Goal: Task Accomplishment & Management: Complete application form

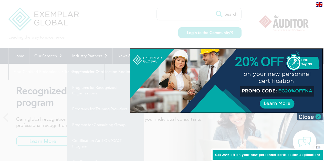
click at [312, 117] on img at bounding box center [310, 117] width 26 height 8
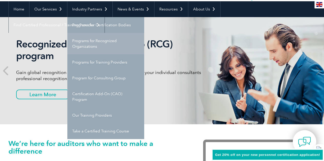
scroll to position [48, 0]
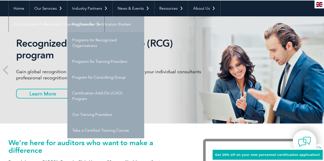
click at [102, 20] on link "Programs for Certification Bodies" at bounding box center [105, 24] width 77 height 16
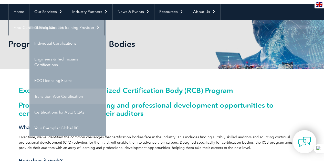
scroll to position [45, 0]
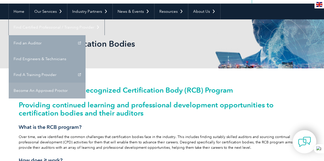
click at [85, 83] on link "Become An Approved Proctor" at bounding box center [47, 91] width 77 height 16
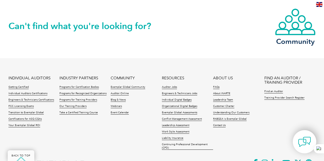
scroll to position [424, 0]
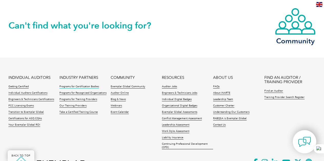
click at [89, 85] on link "Programs for Certification Bodies" at bounding box center [78, 87] width 39 height 4
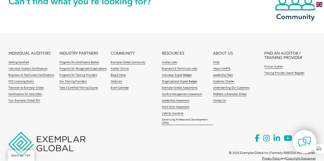
scroll to position [929, 0]
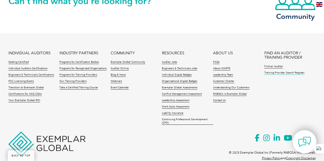
click at [273, 71] on link "Training Provider Search Register" at bounding box center [284, 73] width 40 height 4
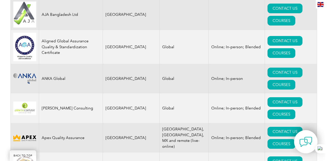
scroll to position [566, 0]
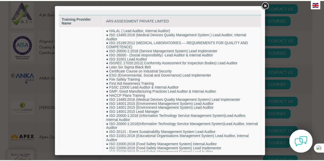
scroll to position [0, 0]
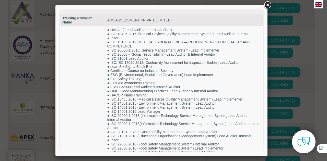
click at [269, 6] on link at bounding box center [267, 5] width 9 height 9
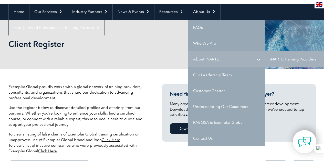
scroll to position [44, 0]
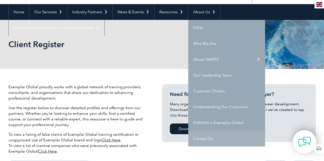
click at [198, 137] on link "Contact Us" at bounding box center [226, 139] width 77 height 16
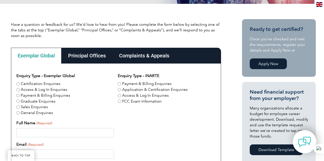
scroll to position [111, 0]
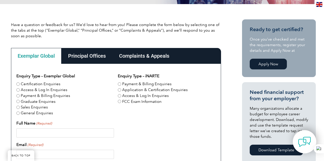
click at [45, 84] on label "Certification Enquiries" at bounding box center [41, 84] width 40 height 6
click at [20, 84] on input "Certification Enquiries" at bounding box center [17, 84] width 3 height 3
radio input "true"
click at [89, 55] on div "Principal Offices" at bounding box center [86, 56] width 51 height 16
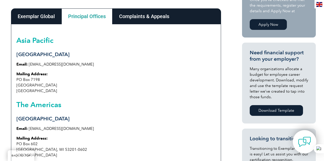
scroll to position [150, 0]
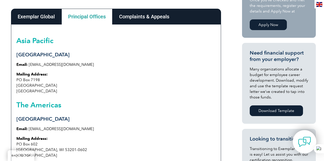
click at [145, 18] on div "Complaints & Appeals" at bounding box center [143, 17] width 63 height 16
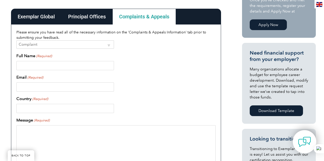
click at [39, 13] on div "Exemplar Global" at bounding box center [36, 17] width 50 height 16
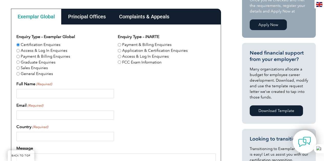
click at [145, 52] on label "Application & Certification Enquiries" at bounding box center [154, 51] width 65 height 6
click at [121, 52] on input "Application & Certification Enquiries" at bounding box center [119, 50] width 3 height 3
radio input "true"
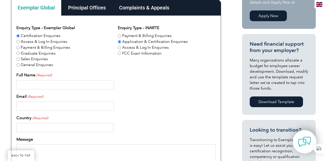
scroll to position [160, 0]
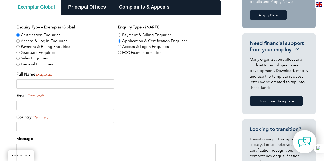
click at [64, 82] on input "Full Name (Required)" at bounding box center [64, 84] width 97 height 9
type input "Amit Shivaji Patil"
type input "amitpatilraj@gmail.com"
type input "India"
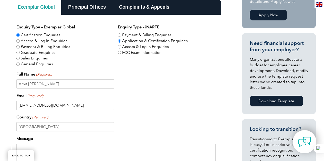
click at [65, 106] on input "amitpatilraj@gmail.com" at bounding box center [64, 105] width 97 height 9
type input "amit.patil@qacamail.com"
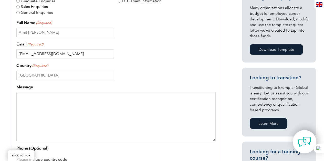
scroll to position [212, 0]
click at [63, 115] on textarea "Message" at bounding box center [115, 116] width 199 height 49
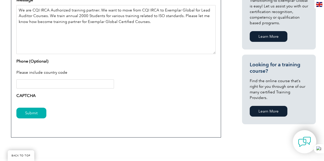
scroll to position [299, 0]
type textarea "We are CQI IRCA Authorized training partner. We want to move from CQI IRCA to E…"
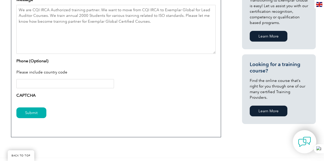
click at [57, 83] on input "Phone (Optional)" at bounding box center [64, 83] width 97 height 9
type input "+91 9920800060"
click at [34, 108] on input "Submit" at bounding box center [31, 113] width 30 height 11
click at [30, 94] on label "CAPTCHA" at bounding box center [25, 96] width 19 height 6
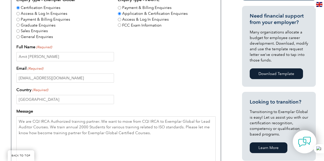
scroll to position [187, 0]
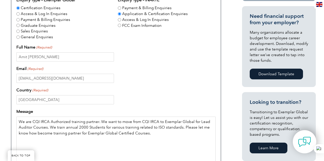
click at [61, 131] on textarea "We are CQI IRCA Authorized training partner. We want to move from CQI IRCA to E…" at bounding box center [115, 141] width 199 height 49
paste textarea "Here’s a short, engaging note with emojis you can use to publish the blog on Li…"
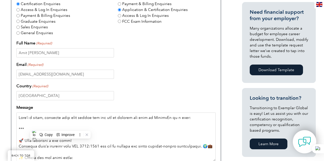
scroll to position [137, 0]
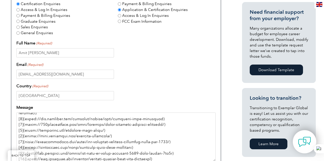
type textarea "We are CQI IRCA Authorized training partner. We want to move from CQI IRCA to E…"
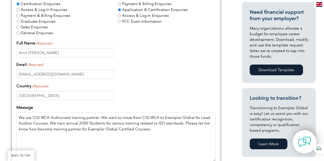
scroll to position [0, 0]
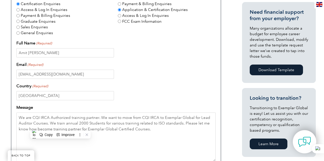
click at [172, 70] on div "amit.patil@qacamail.com" at bounding box center [115, 74] width 199 height 9
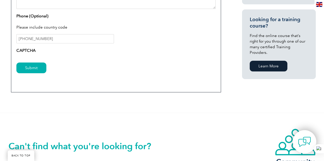
scroll to position [344, 0]
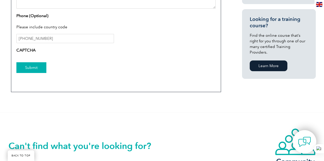
click at [35, 65] on input "Submit" at bounding box center [31, 67] width 30 height 11
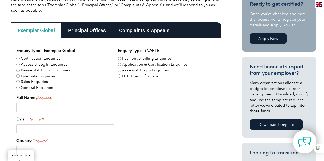
scroll to position [136, 0]
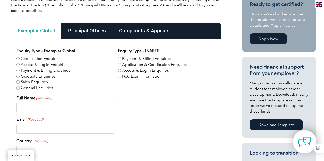
click at [88, 31] on div "Principal Offices" at bounding box center [86, 31] width 51 height 16
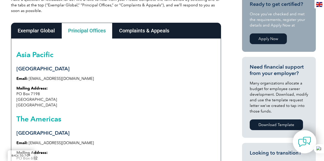
click at [155, 30] on div "Complaints & Appeals" at bounding box center [143, 31] width 63 height 16
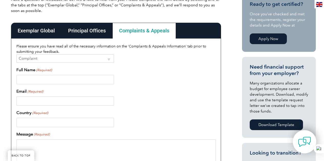
click at [49, 35] on div "Exemplar Global" at bounding box center [36, 31] width 50 height 16
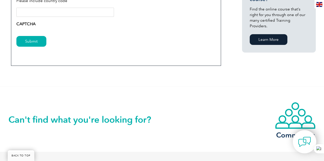
scroll to position [372, 0]
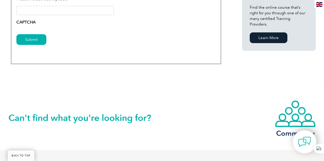
click at [28, 25] on label "CAPTCHA" at bounding box center [25, 22] width 19 height 6
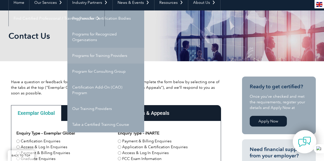
scroll to position [53, 0]
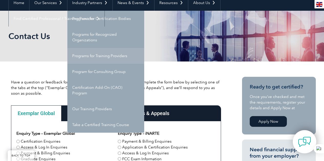
click at [97, 60] on link "Programs for Training Providers" at bounding box center [105, 56] width 77 height 16
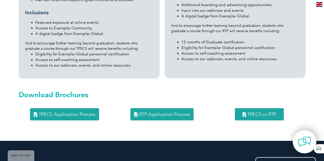
scroll to position [649, 0]
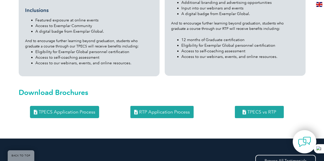
click at [143, 110] on span "RTP Application Process" at bounding box center [164, 112] width 51 height 5
click at [79, 110] on span "TPECS Application Process" at bounding box center [67, 112] width 57 height 5
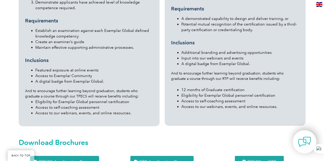
scroll to position [599, 0]
